Goal: Navigation & Orientation: Find specific page/section

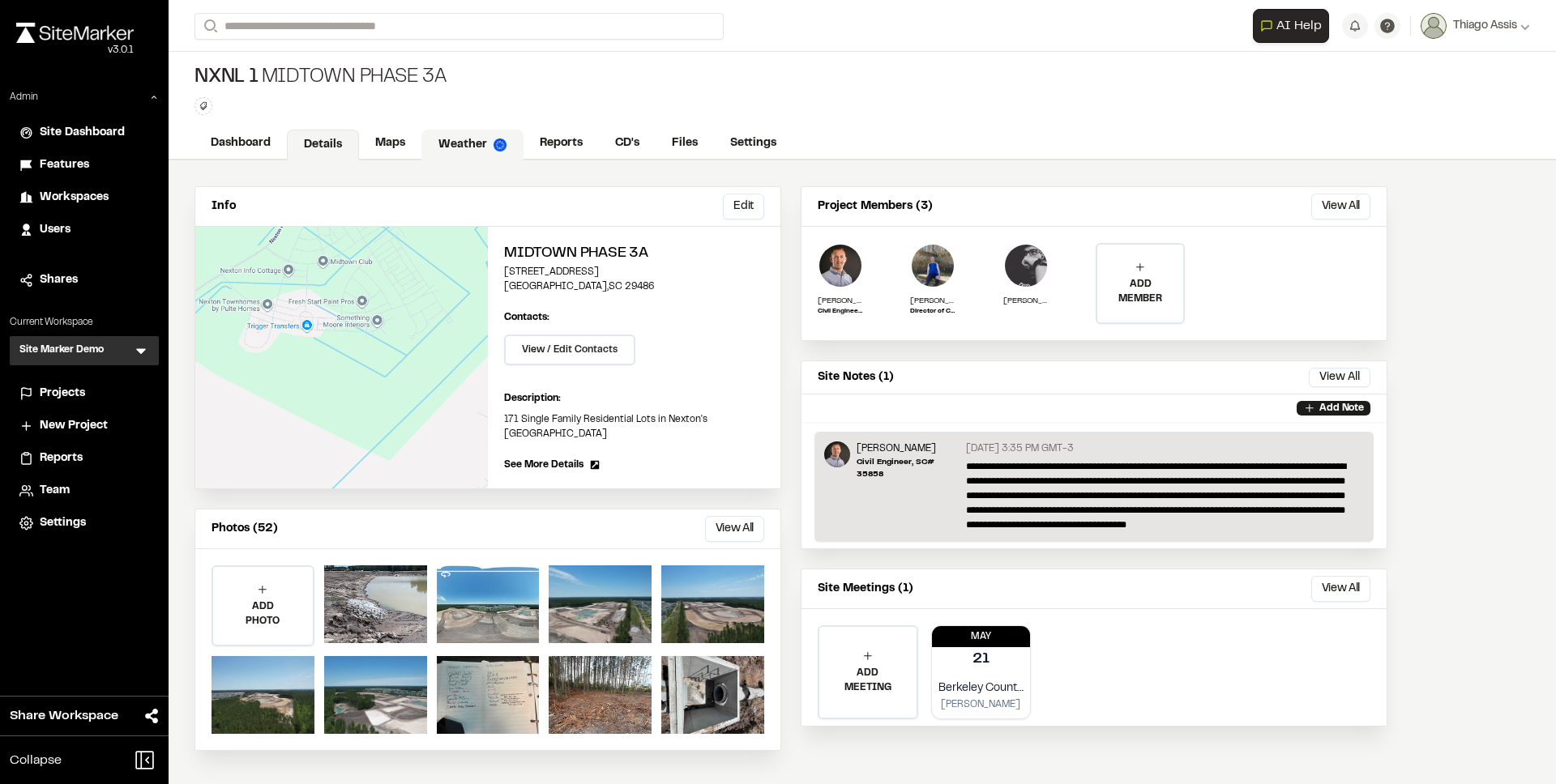
click at [445, 142] on link "Weather" at bounding box center [471, 145] width 102 height 31
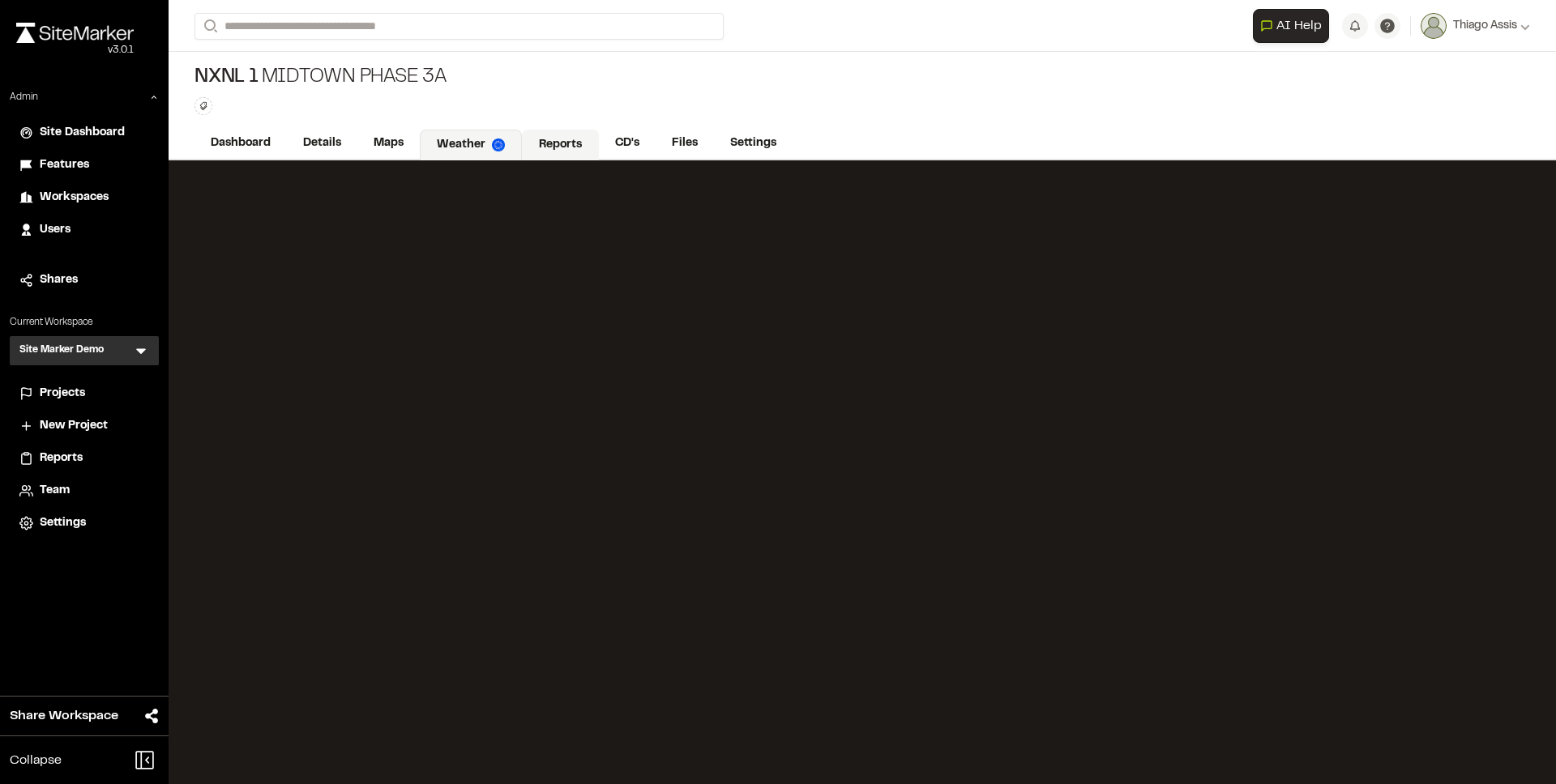
click at [546, 145] on link "Reports" at bounding box center [560, 145] width 77 height 31
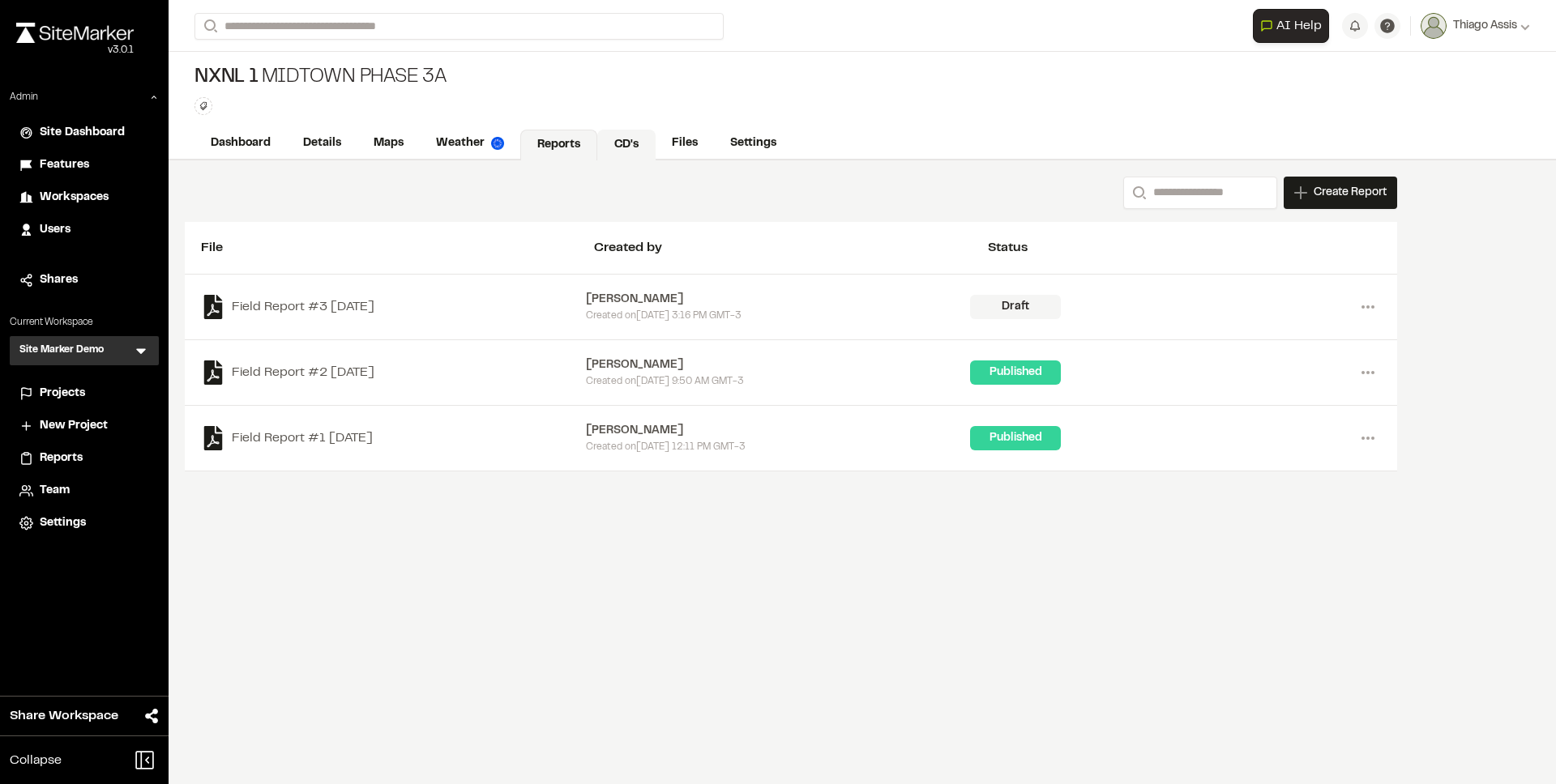
click at [652, 146] on link "CD's" at bounding box center [626, 145] width 59 height 31
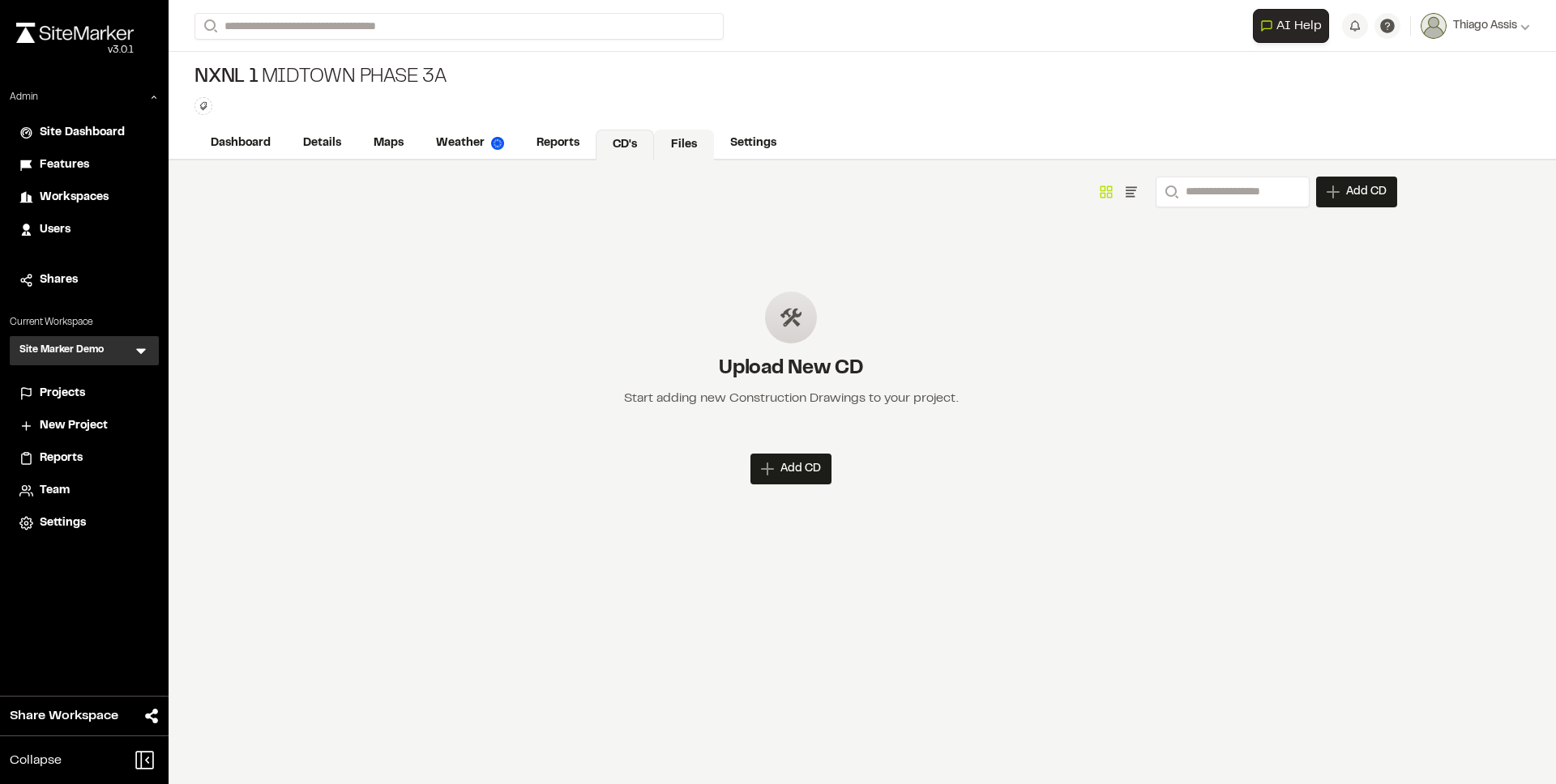
click at [677, 146] on link "Files" at bounding box center [684, 145] width 60 height 31
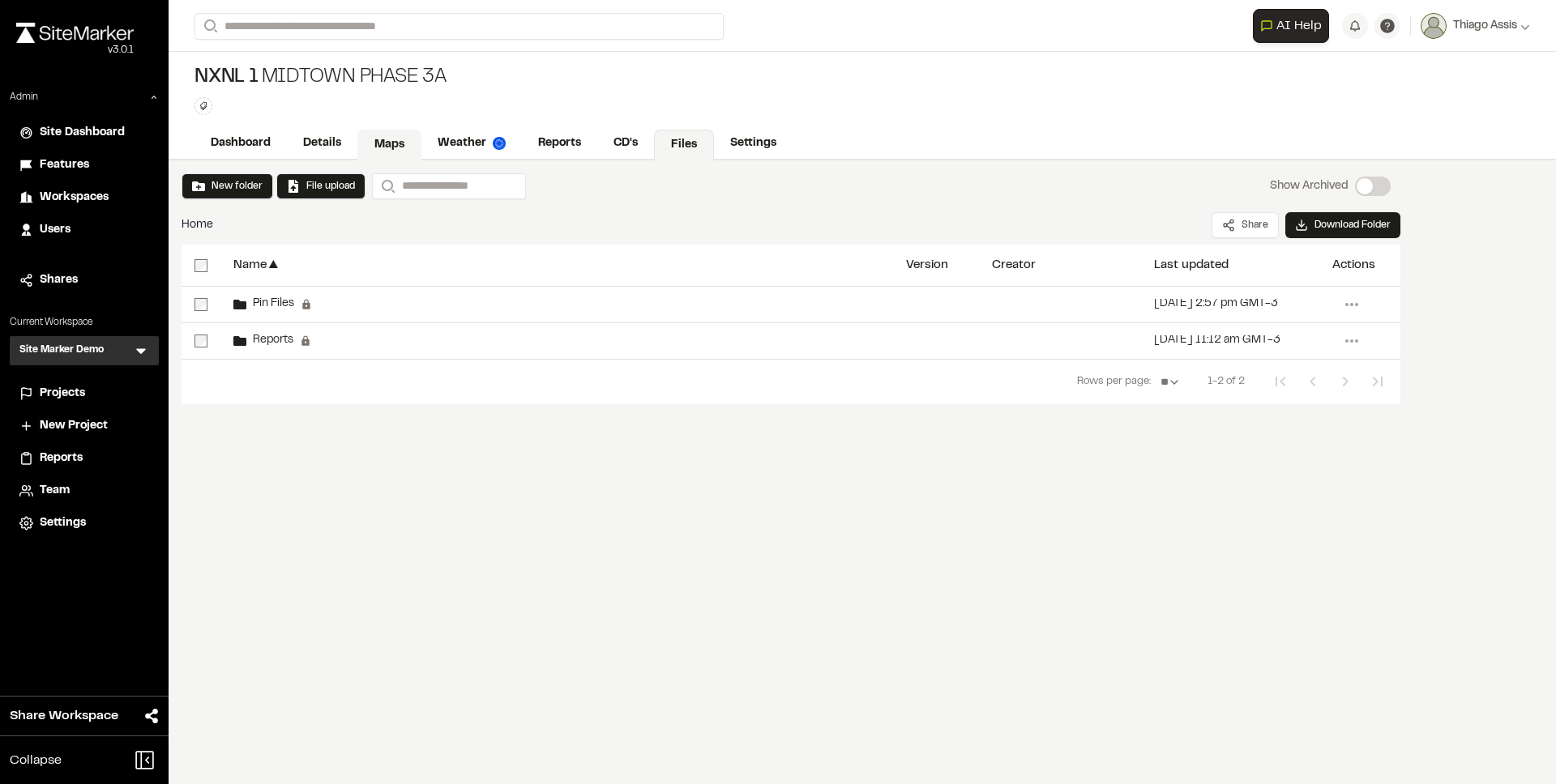
click at [409, 136] on link "Maps" at bounding box center [389, 145] width 64 height 31
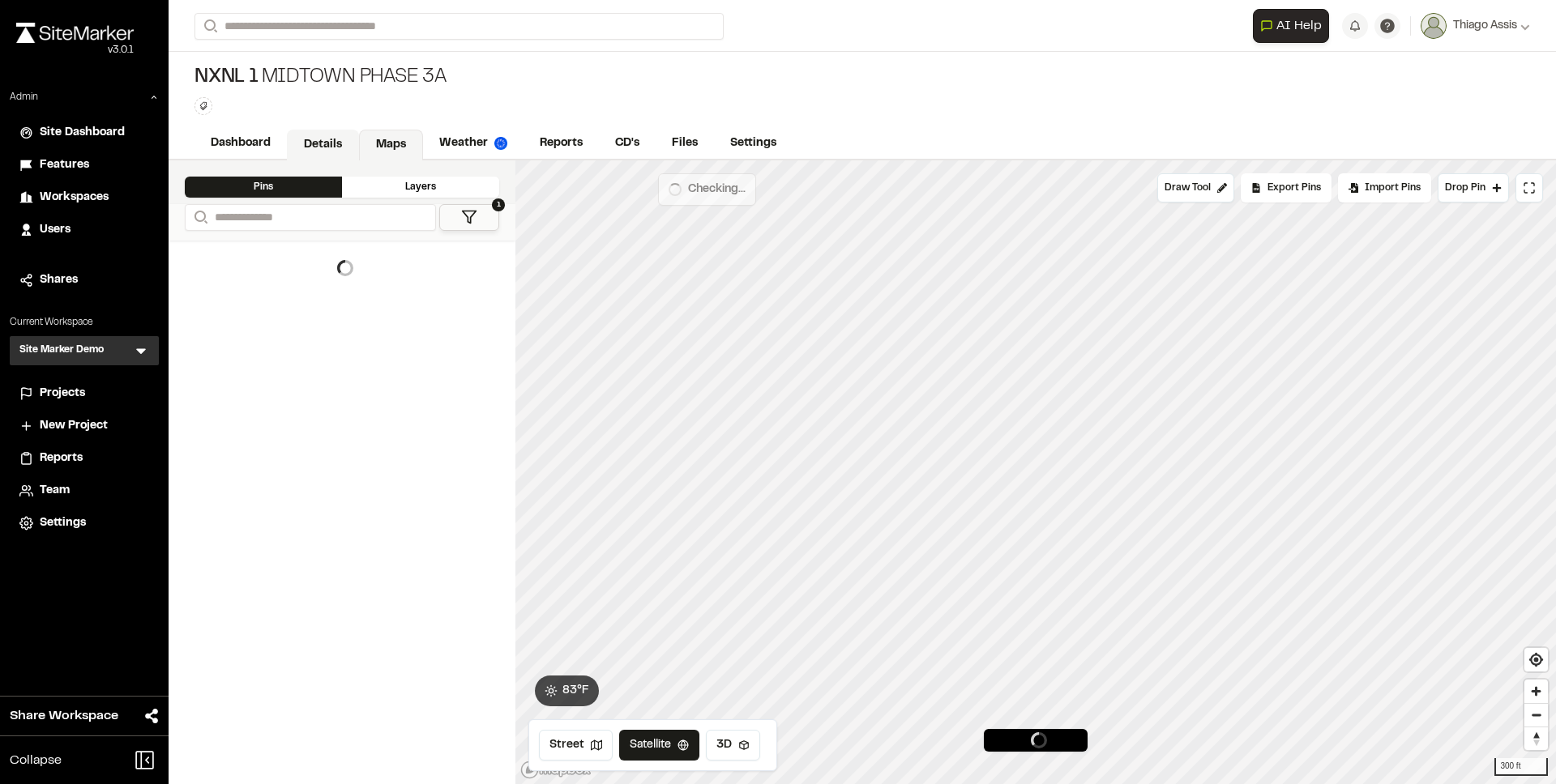
click at [339, 144] on link "Details" at bounding box center [322, 145] width 72 height 31
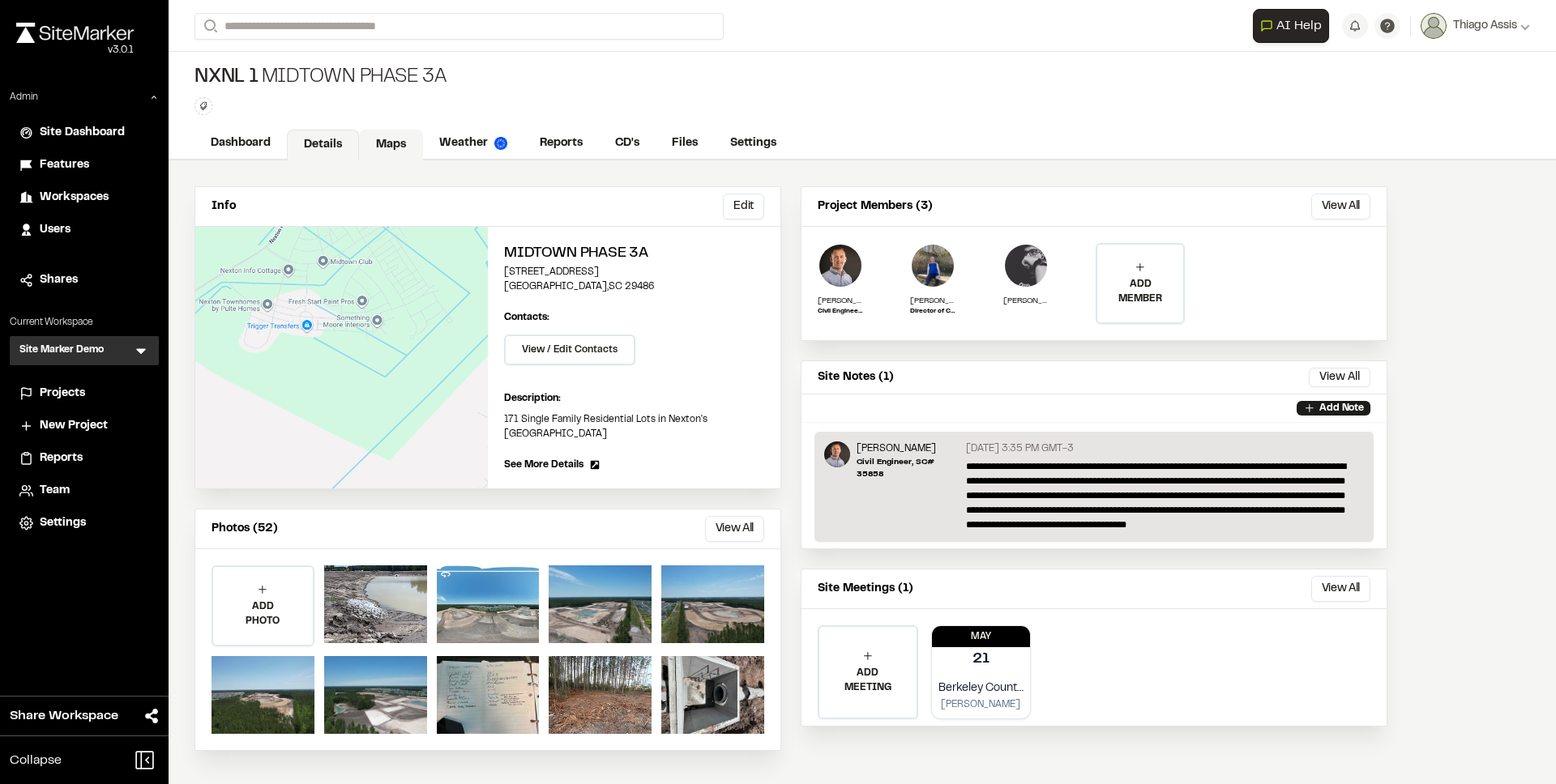
click at [381, 145] on link "Maps" at bounding box center [391, 145] width 64 height 31
